Goal: Task Accomplishment & Management: Manage account settings

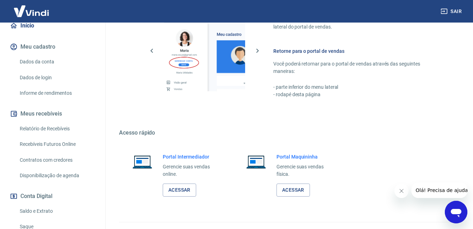
scroll to position [349, 0]
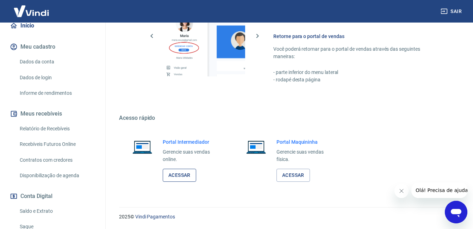
click at [184, 175] on link "Acessar" at bounding box center [179, 175] width 33 height 13
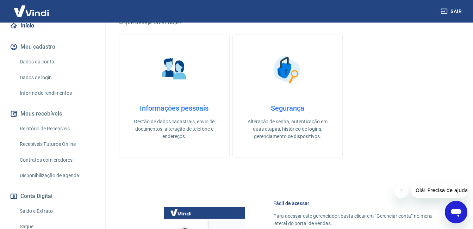
scroll to position [0, 0]
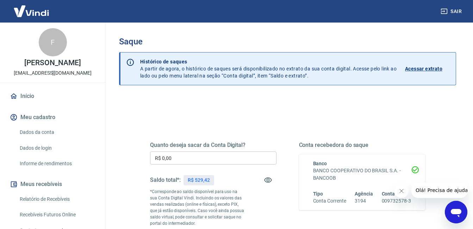
click at [426, 67] on p "Acessar extrato" at bounding box center [423, 68] width 37 height 7
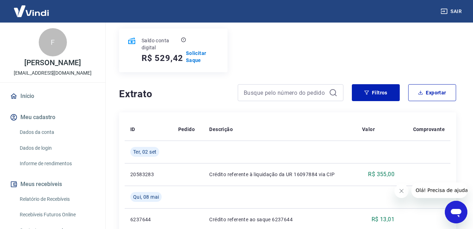
scroll to position [70, 0]
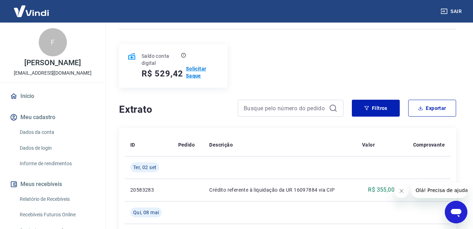
click at [197, 71] on p "Solicitar Saque" at bounding box center [202, 72] width 33 height 14
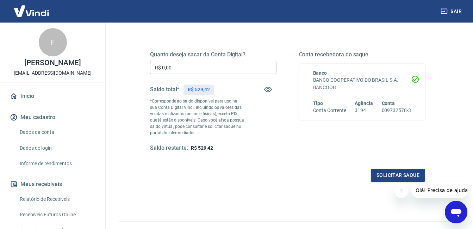
scroll to position [126, 0]
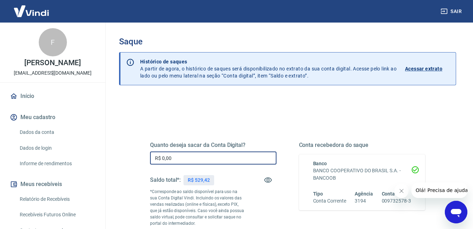
click at [183, 157] on input "R$ 0,00" at bounding box center [213, 157] width 126 height 13
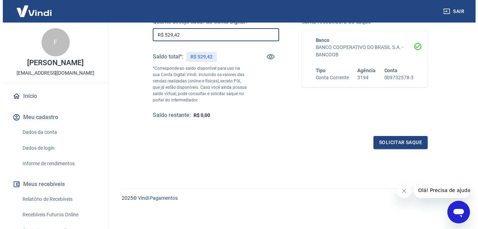
scroll to position [126, 0]
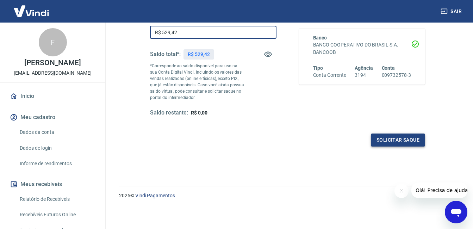
type input "R$ 529,42"
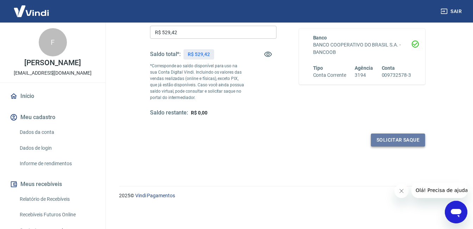
click at [410, 142] on button "Solicitar saque" at bounding box center [398, 139] width 54 height 13
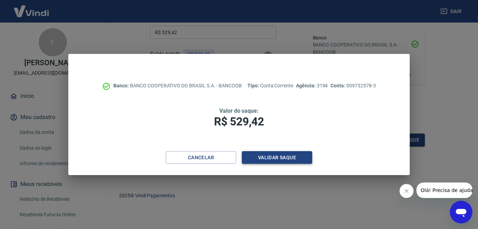
click at [271, 155] on button "Validar saque" at bounding box center [277, 157] width 70 height 13
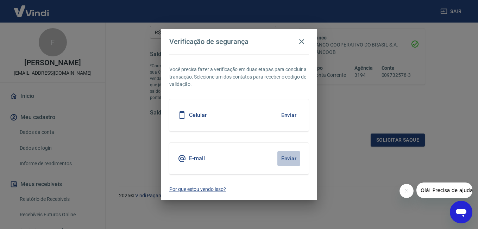
click at [288, 157] on button "Enviar" at bounding box center [289, 158] width 23 height 15
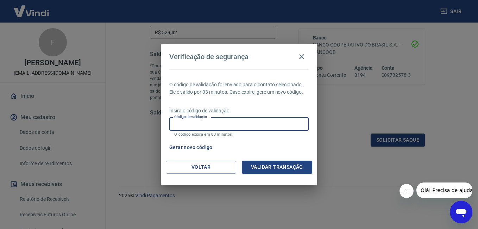
click at [178, 124] on input "Código de validação" at bounding box center [238, 123] width 139 height 13
type input "998150"
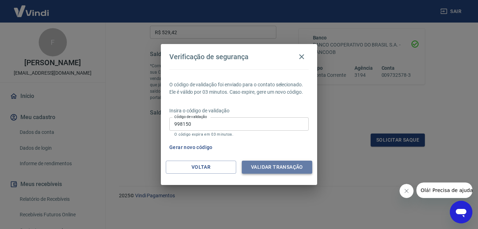
click at [267, 168] on button "Validar transação" at bounding box center [277, 167] width 70 height 13
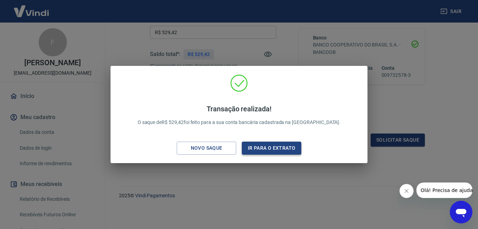
click at [260, 146] on button "Ir para o extrato" at bounding box center [272, 148] width 60 height 13
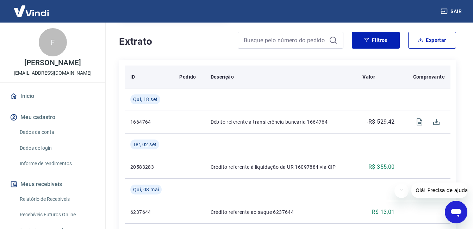
scroll to position [141, 0]
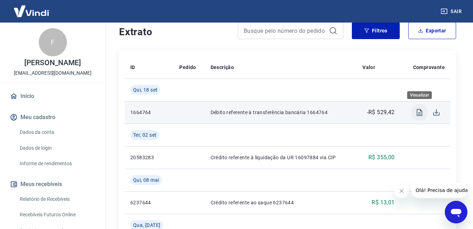
click at [421, 114] on icon "Visualizar" at bounding box center [420, 112] width 6 height 7
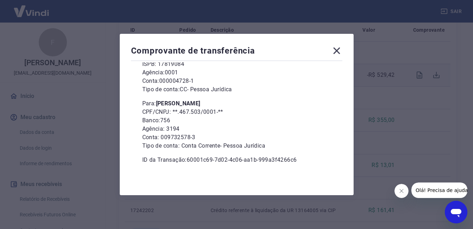
scroll to position [176, 0]
click at [342, 47] on icon at bounding box center [336, 50] width 11 height 11
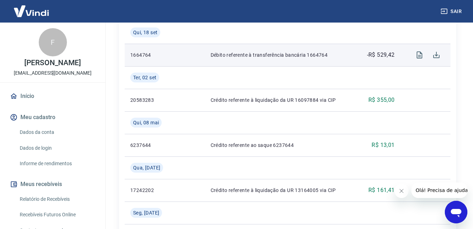
scroll to position [211, 0]
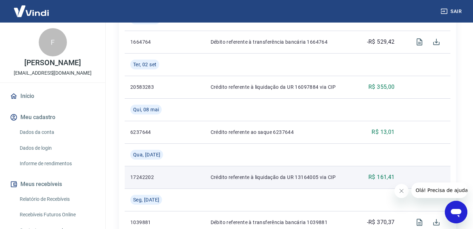
click at [149, 178] on p "17242202" at bounding box center [149, 177] width 38 height 7
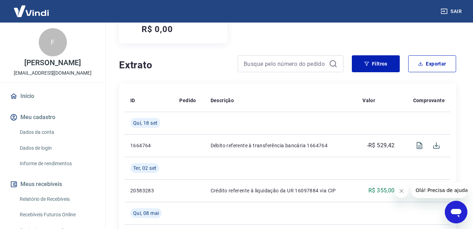
scroll to position [106, 0]
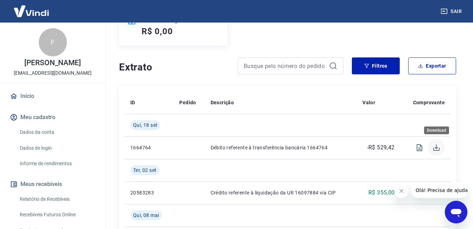
click at [434, 148] on icon "Download" at bounding box center [436, 147] width 8 height 8
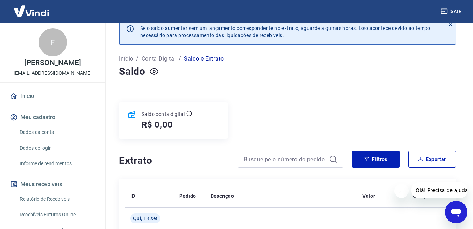
scroll to position [0, 0]
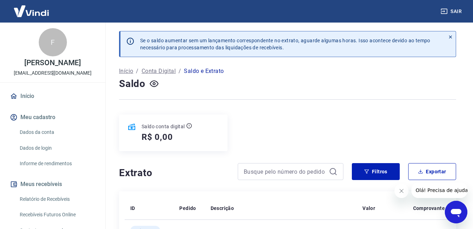
click at [35, 12] on img at bounding box center [31, 10] width 46 height 21
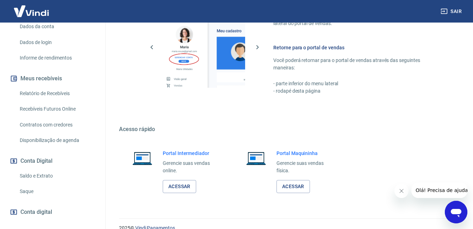
scroll to position [349, 0]
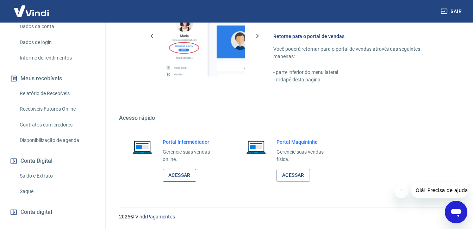
click at [184, 173] on link "Acessar" at bounding box center [179, 175] width 33 height 13
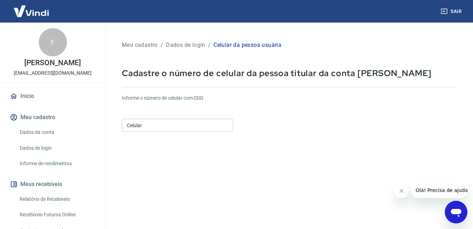
click at [169, 126] on input "Celular" at bounding box center [177, 125] width 111 height 13
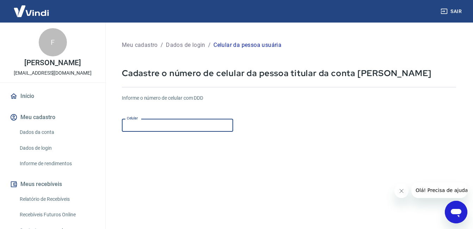
type input "[PHONE_NUMBER]"
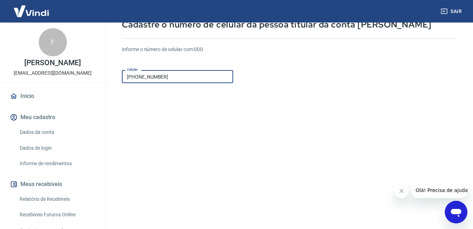
scroll to position [105, 0]
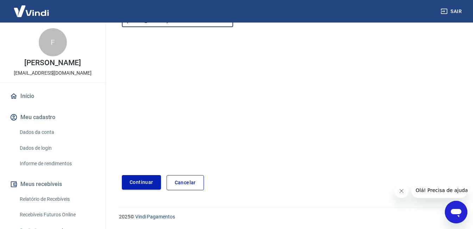
click at [136, 181] on button "Continuar" at bounding box center [141, 182] width 39 height 14
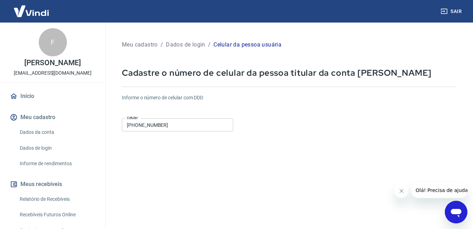
scroll to position [0, 0]
click at [445, 12] on icon "button" at bounding box center [444, 11] width 7 height 7
